Goal: Task Accomplishment & Management: Manage account settings

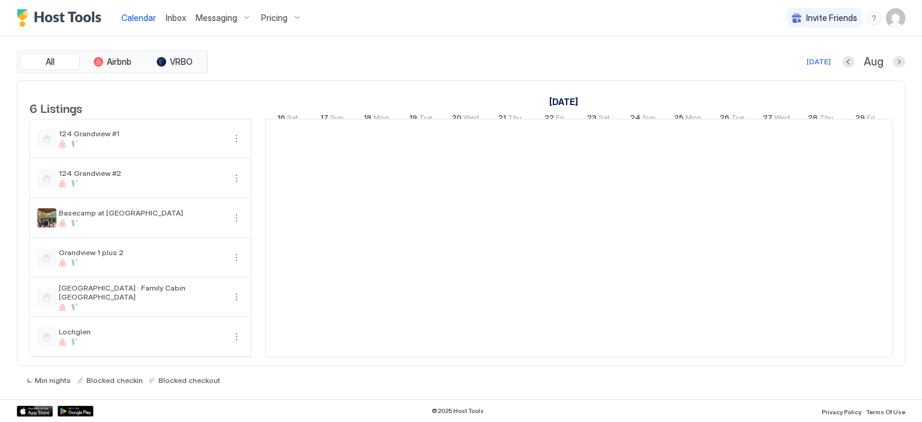
scroll to position [0, 667]
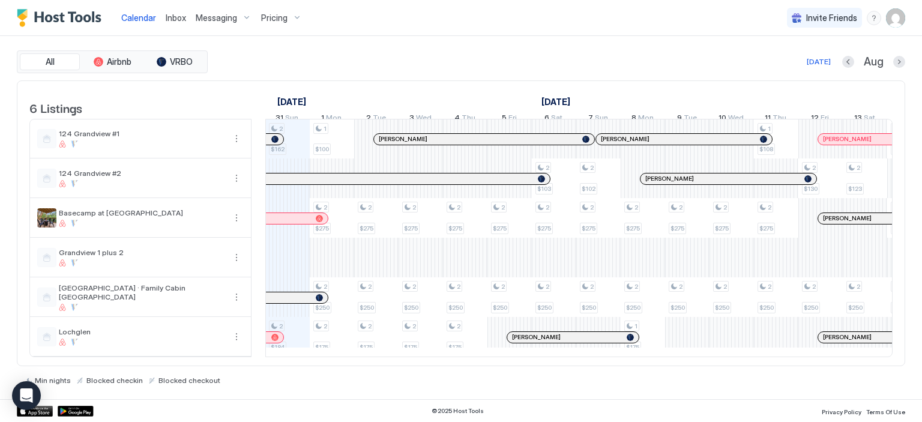
click at [211, 19] on span "Messaging" at bounding box center [216, 18] width 41 height 11
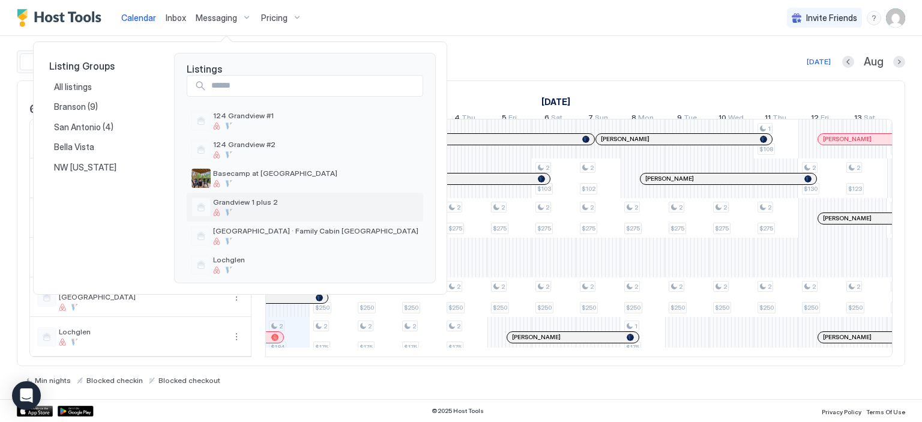
scroll to position [17, 0]
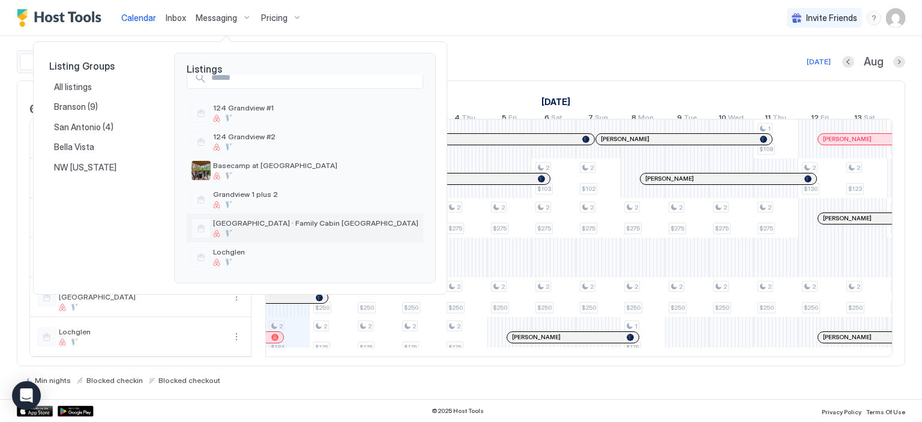
click at [301, 214] on div "[GEOGRAPHIC_DATA] · Family Cabin [GEOGRAPHIC_DATA]" at bounding box center [305, 228] width 236 height 29
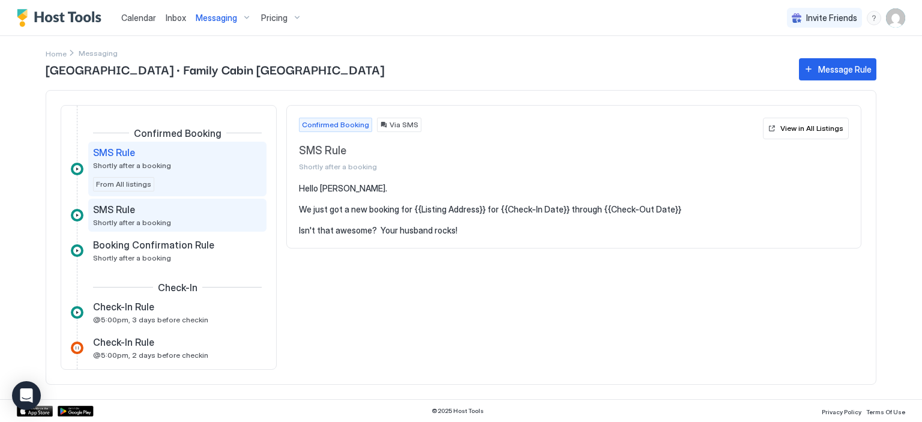
click at [182, 222] on div "SMS Rule Shortly after a booking" at bounding box center [169, 214] width 152 height 23
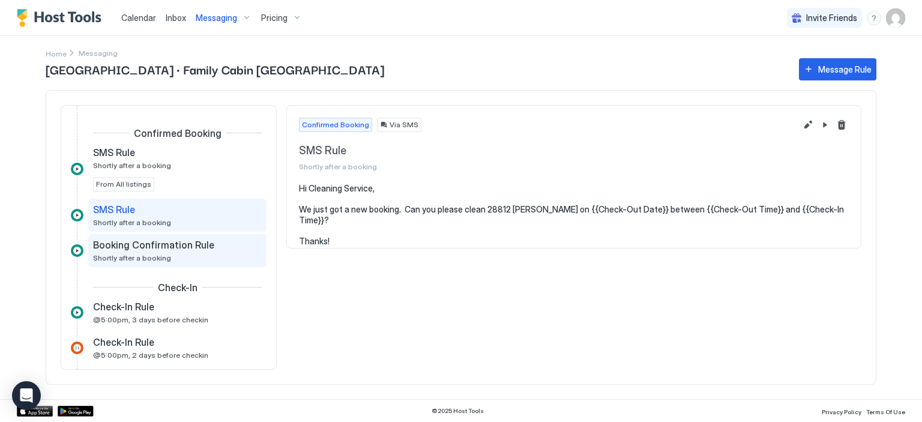
click at [168, 245] on span "Booking Confirmation Rule" at bounding box center [153, 245] width 121 height 12
